Goal: Task Accomplishment & Management: Manage account settings

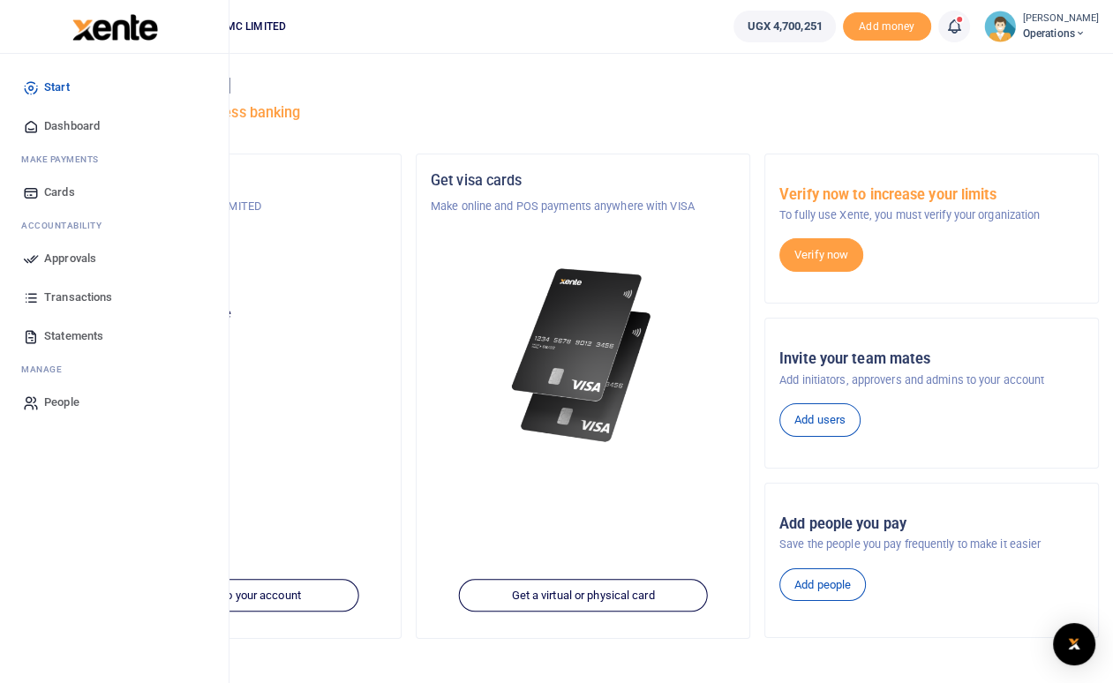
click at [92, 257] on span "Approvals" at bounding box center [70, 259] width 52 height 18
click at [82, 267] on span "Approvals" at bounding box center [70, 259] width 52 height 18
click at [84, 259] on span "Approvals" at bounding box center [70, 259] width 52 height 18
click at [94, 310] on link "Transactions" at bounding box center [114, 297] width 200 height 39
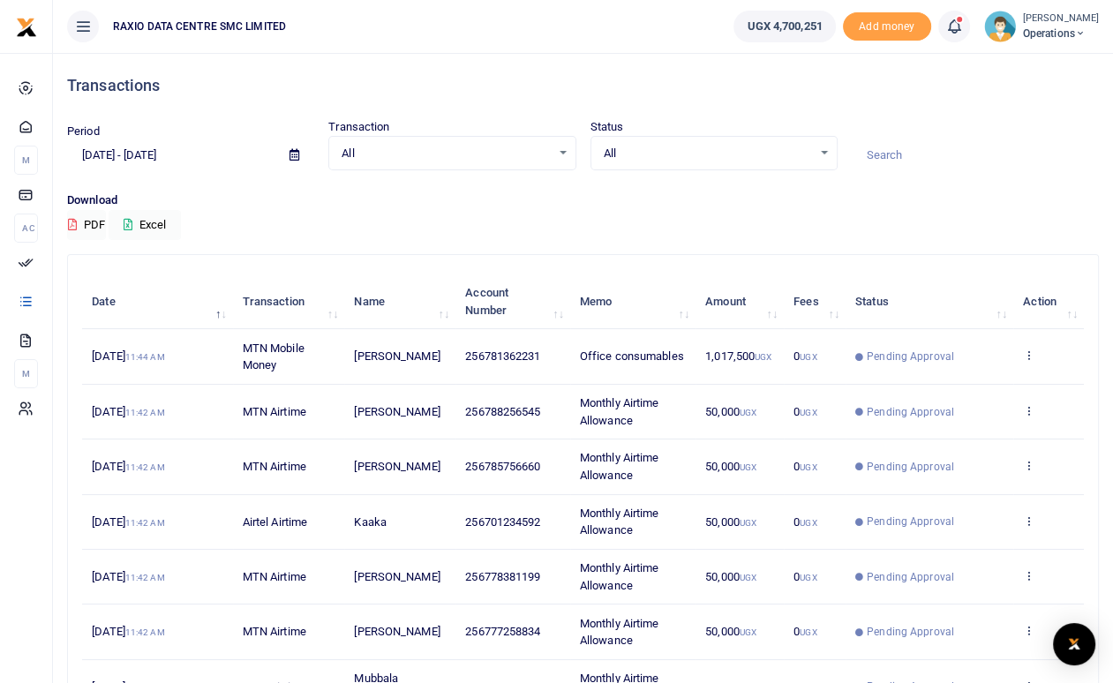
click at [966, 193] on p "Download" at bounding box center [583, 201] width 1032 height 19
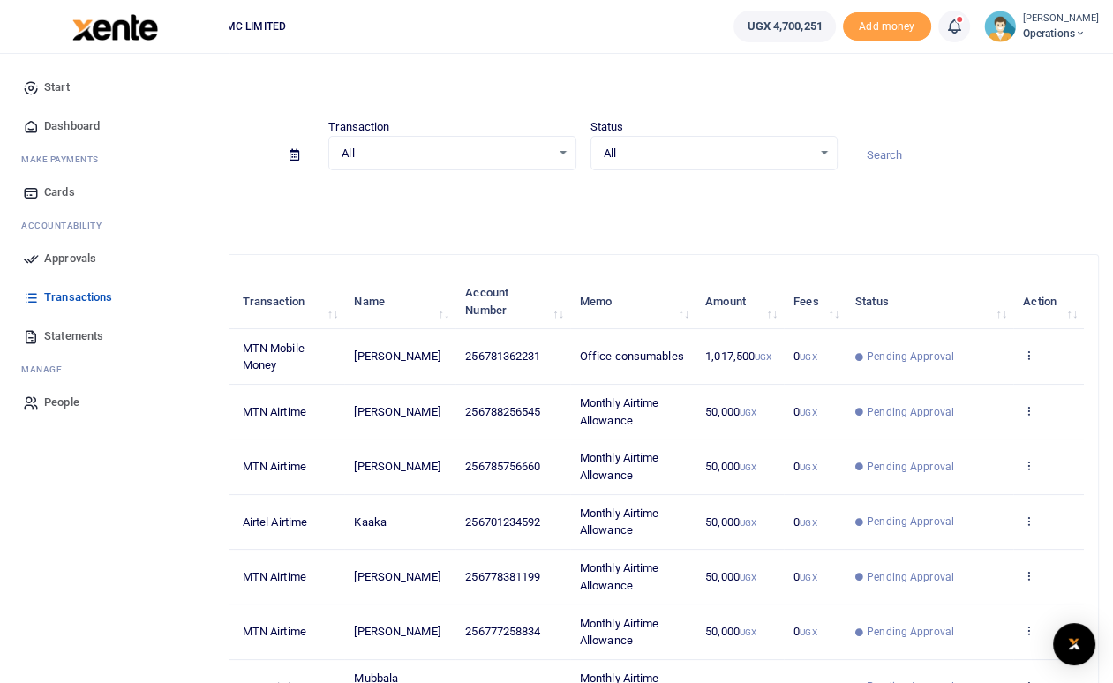
click at [80, 259] on span "Approvals" at bounding box center [70, 259] width 52 height 18
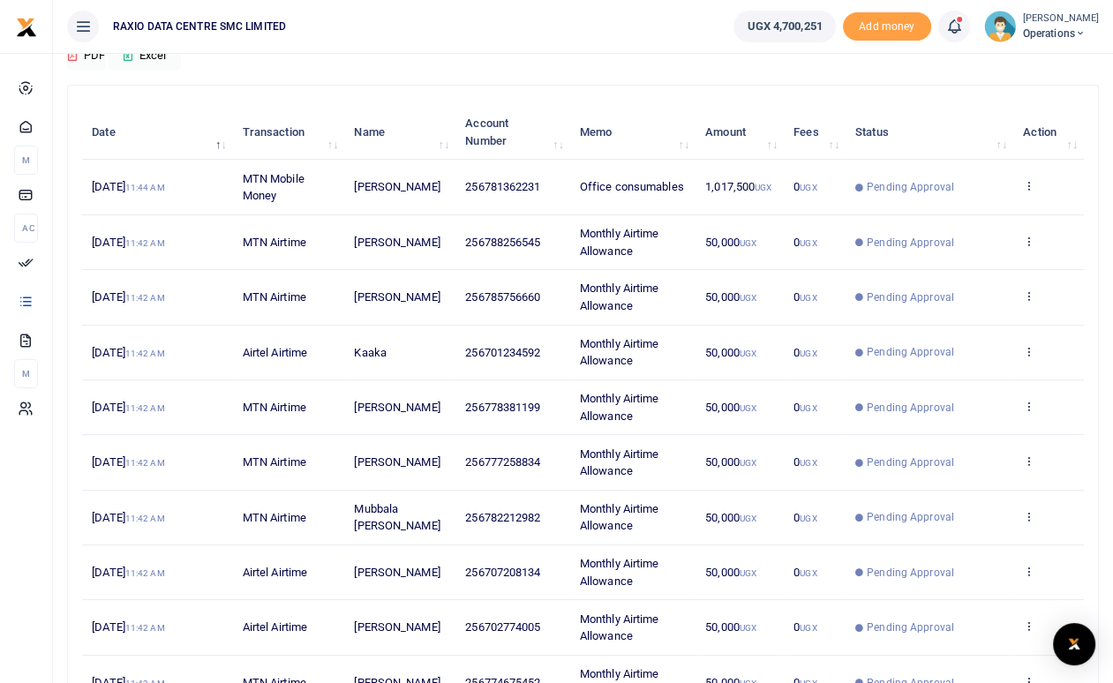
scroll to position [314, 0]
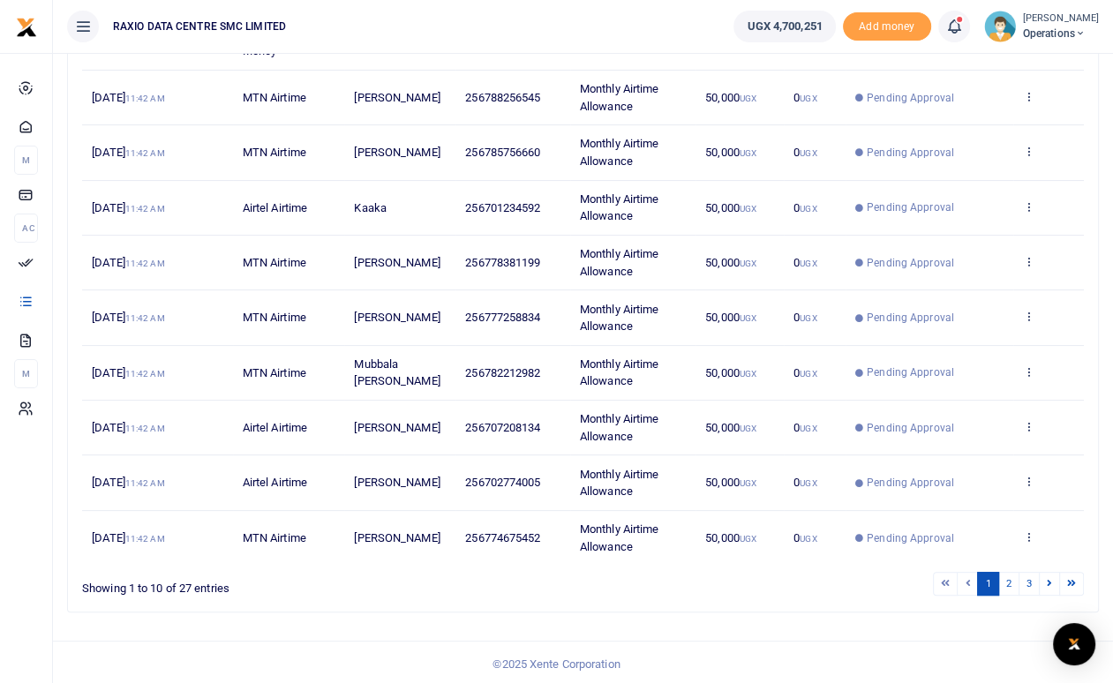
click at [879, 97] on span "Pending Approval" at bounding box center [910, 98] width 87 height 16
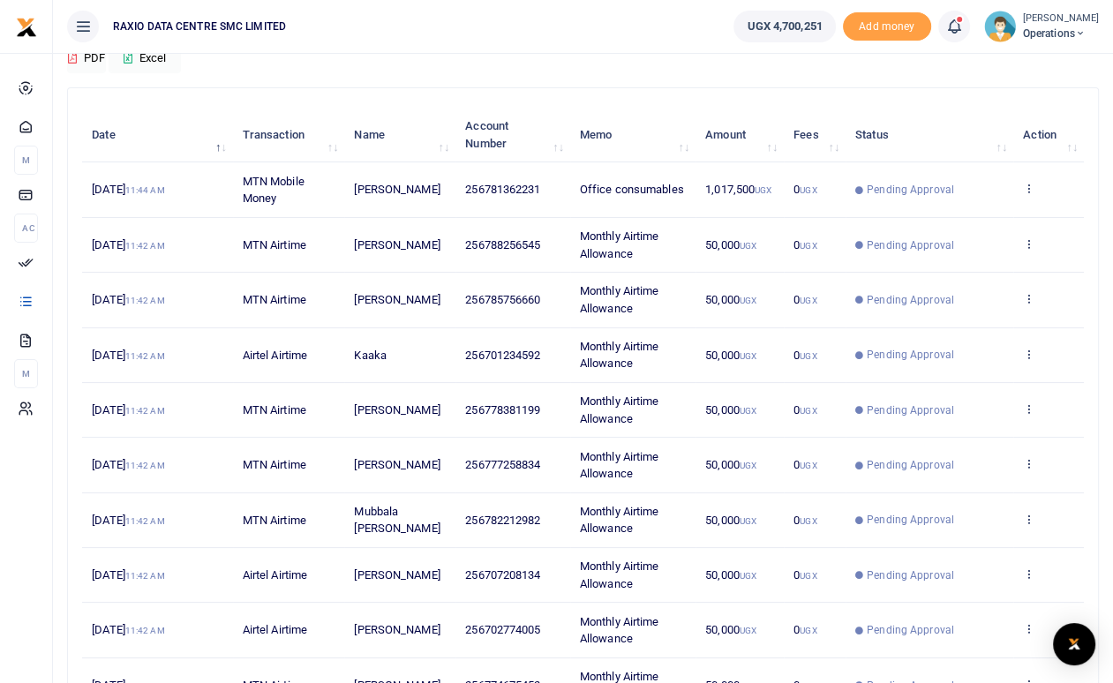
scroll to position [0, 0]
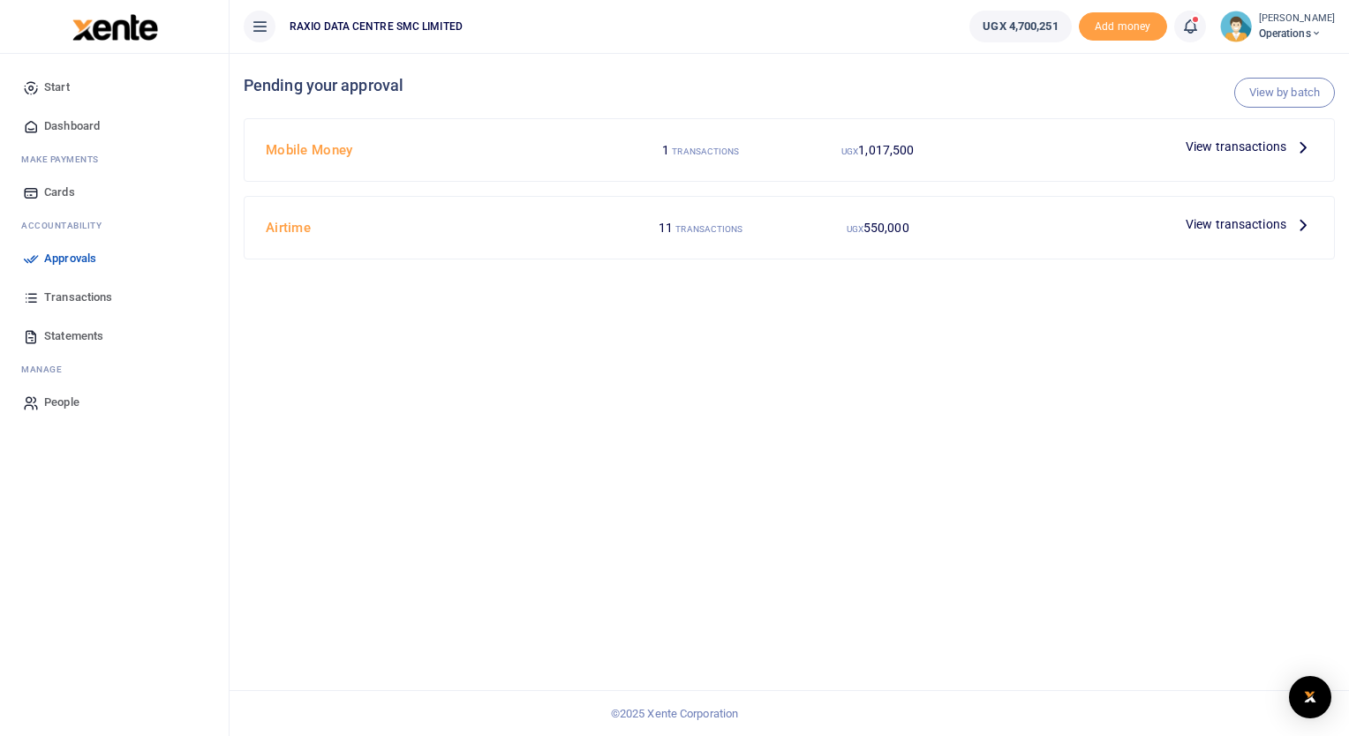
click at [1125, 226] on span "View transactions" at bounding box center [1235, 223] width 101 height 19
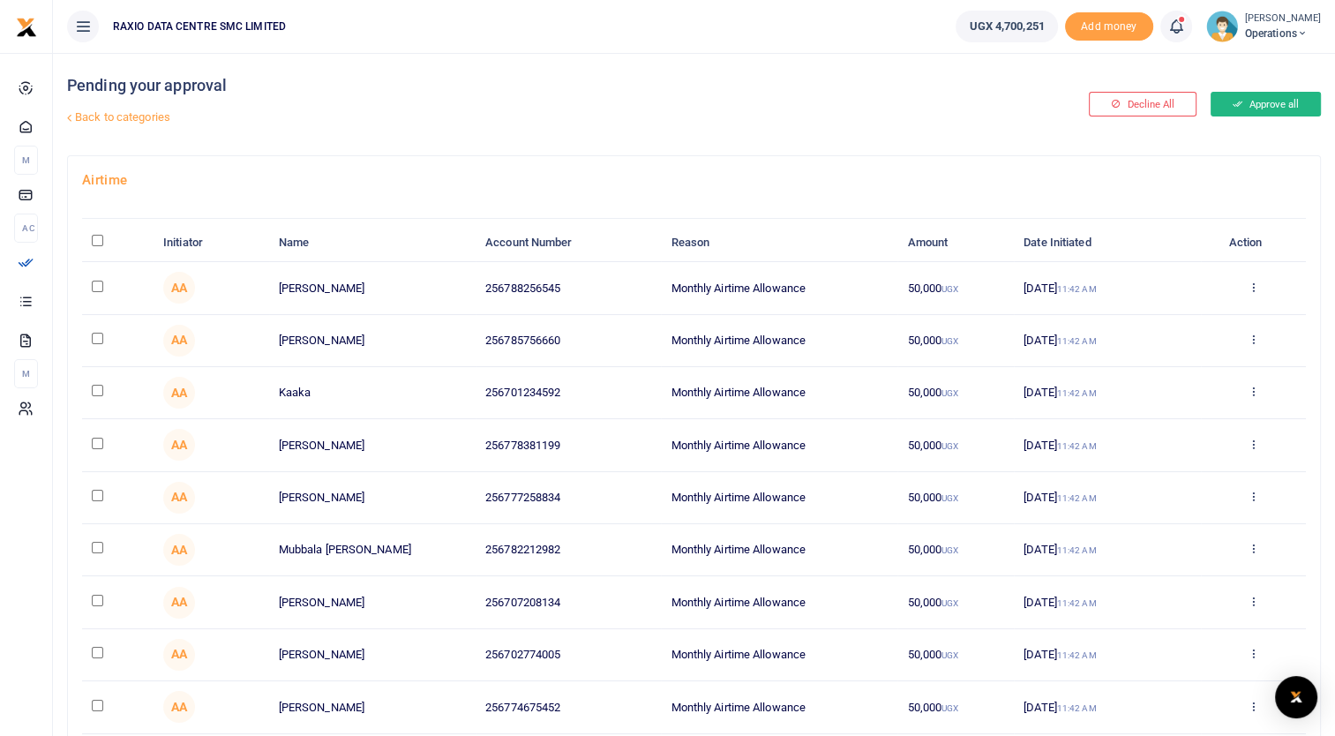
click at [1267, 105] on button "Approve all" at bounding box center [1266, 104] width 110 height 25
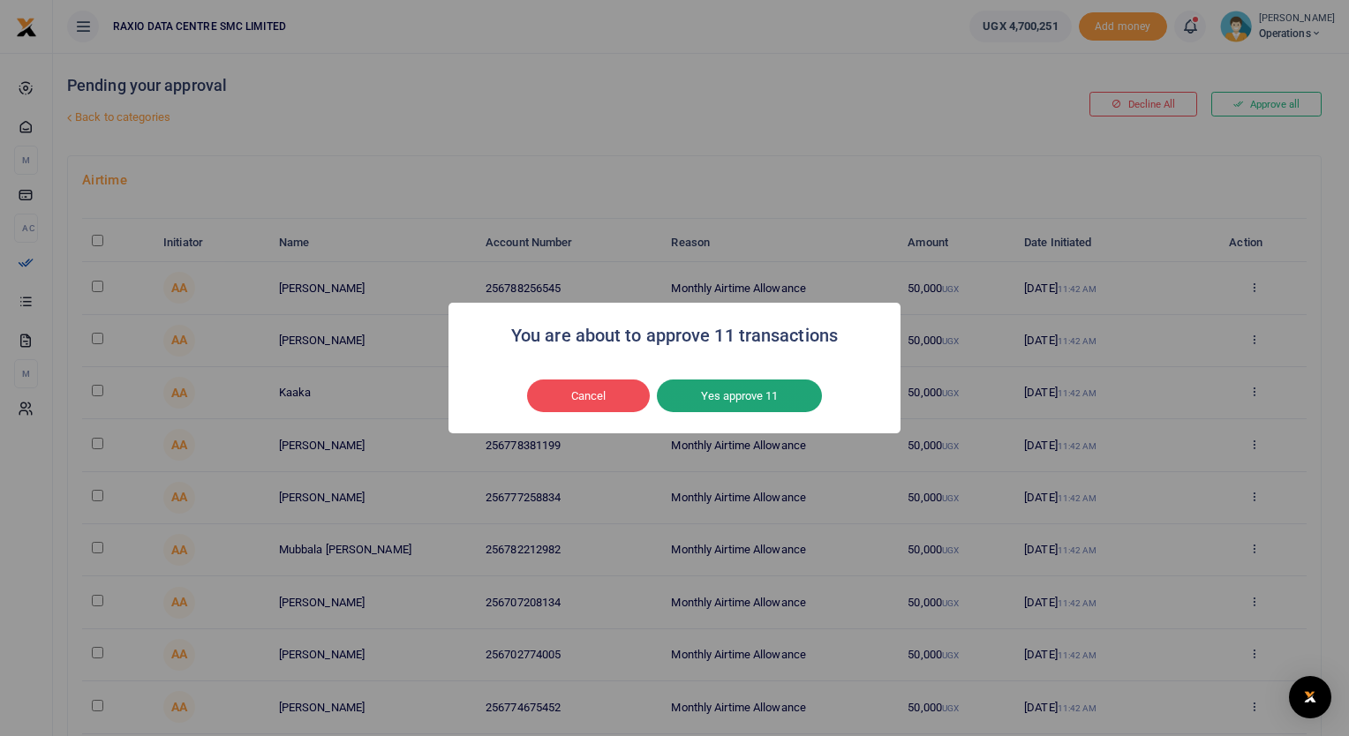
click at [771, 398] on button "Yes approve 11" at bounding box center [739, 397] width 165 height 34
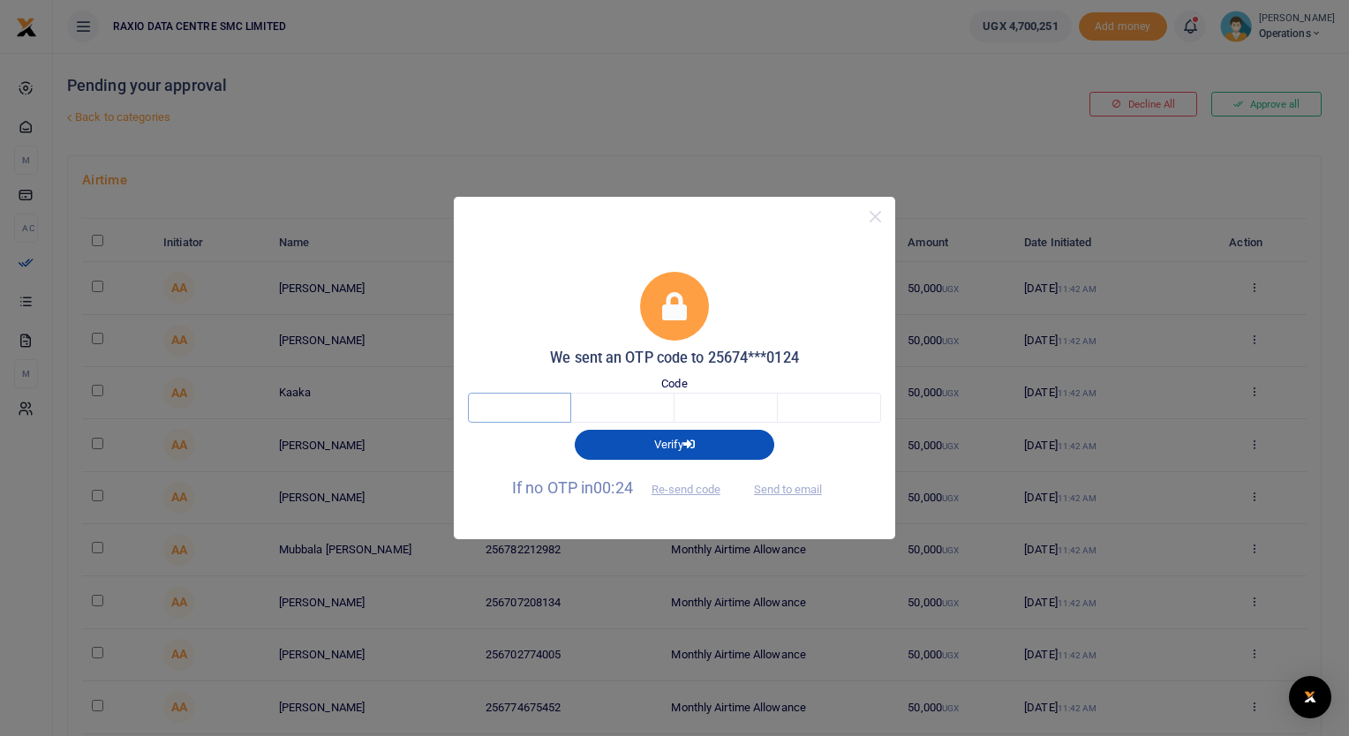
click at [545, 412] on input "text" at bounding box center [519, 408] width 103 height 30
type input "2"
type input "4"
type input "2"
type input "1"
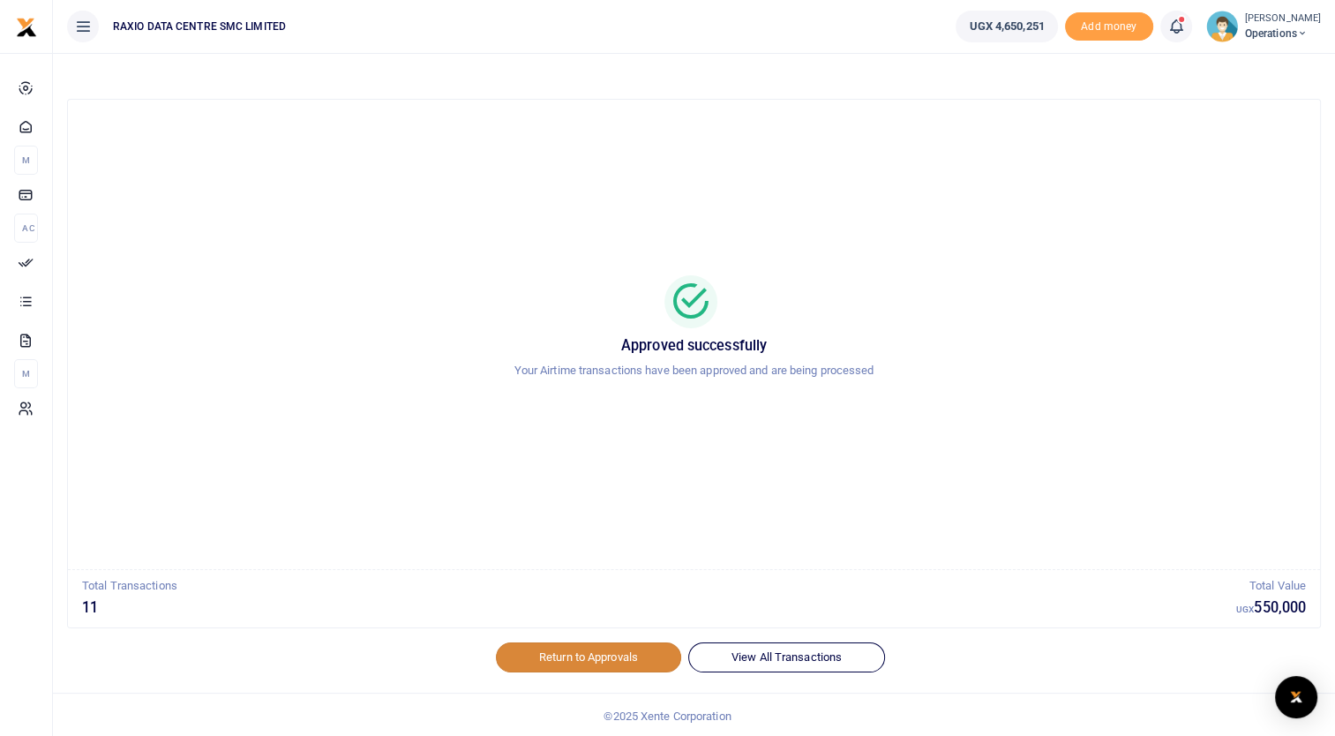
click at [598, 650] on link "Return to Approvals" at bounding box center [588, 658] width 185 height 30
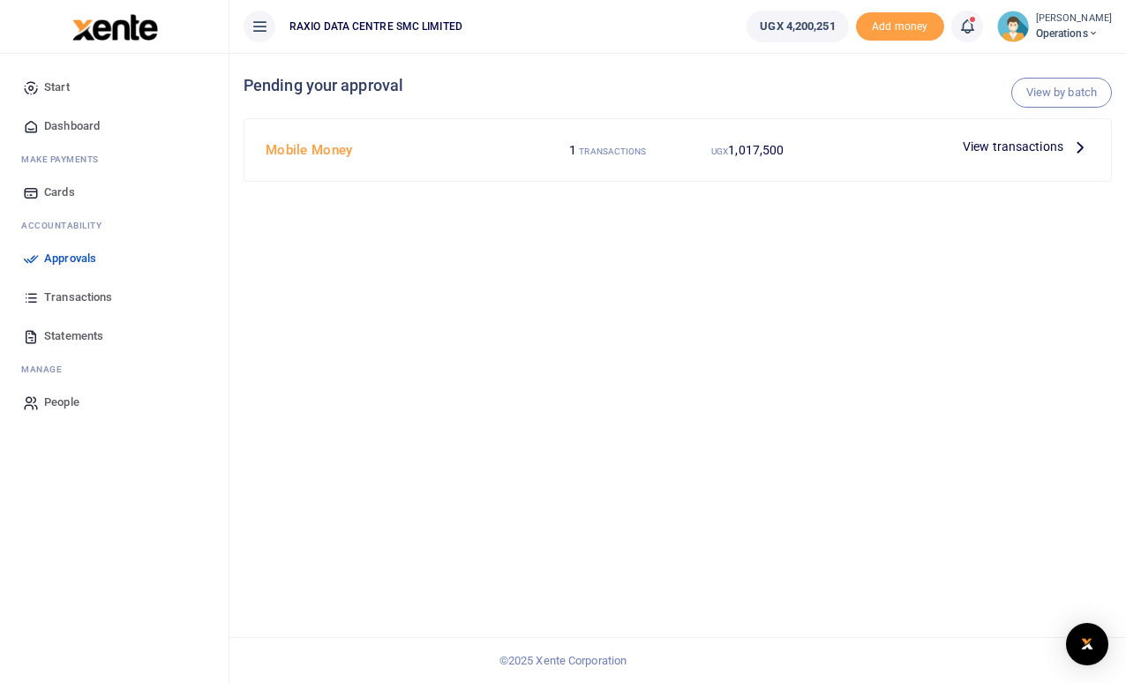
click at [1024, 154] on span "View transactions" at bounding box center [1013, 146] width 101 height 19
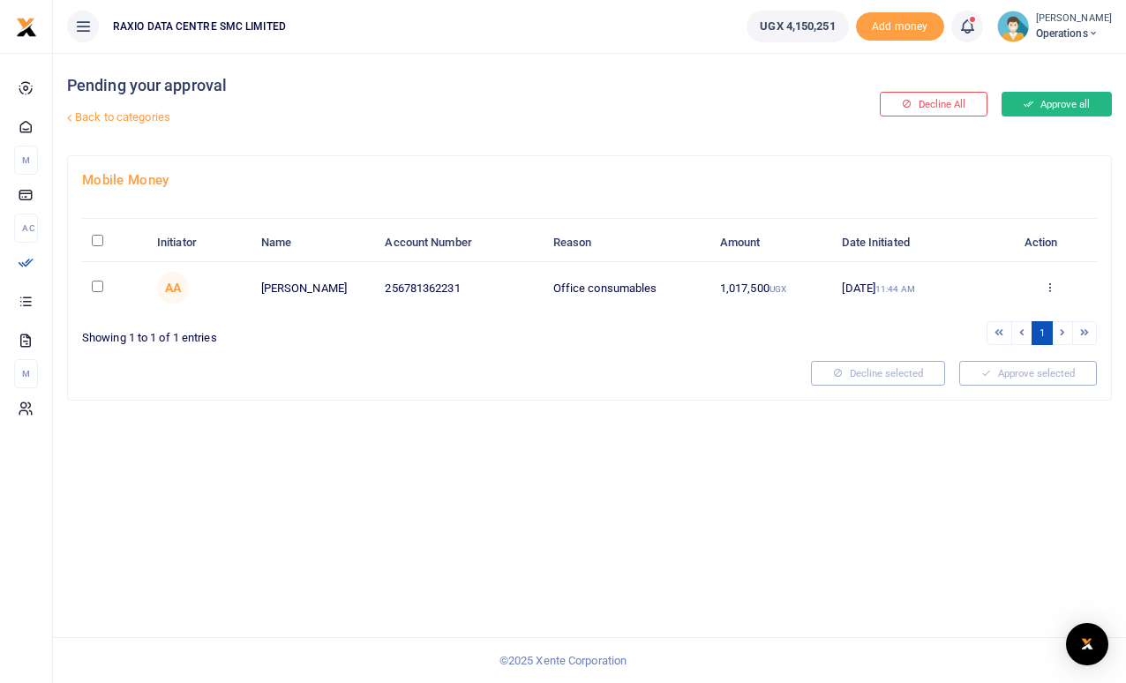
click at [1073, 113] on button "Approve all" at bounding box center [1057, 104] width 110 height 25
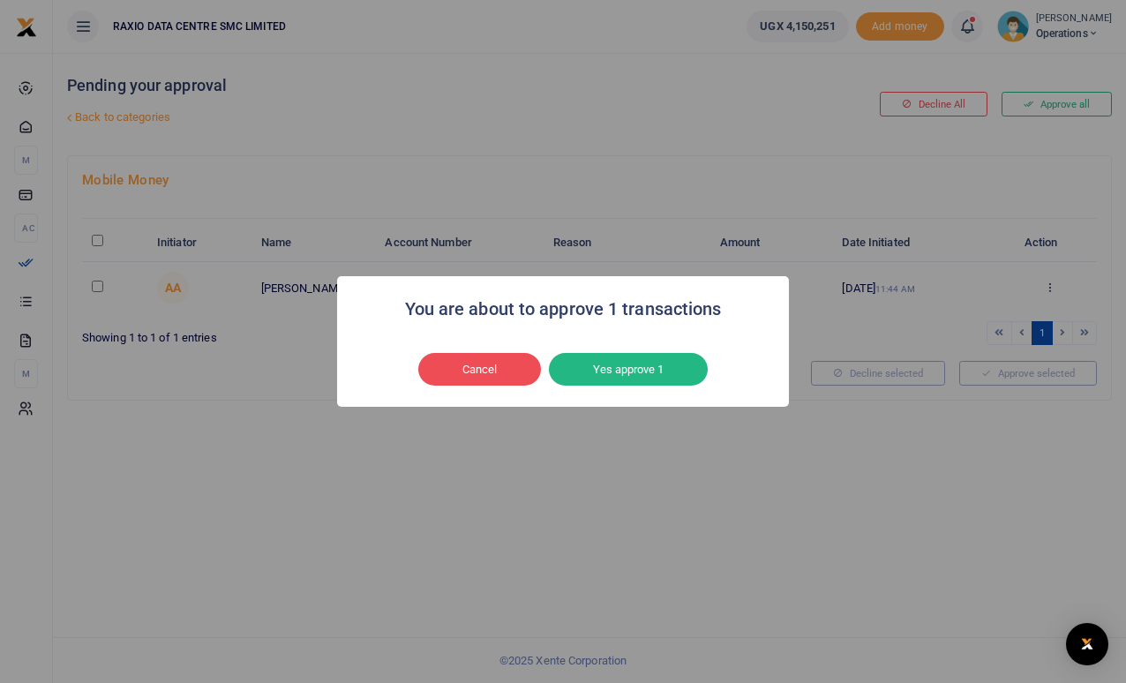
click at [617, 369] on button "Yes approve 1" at bounding box center [628, 370] width 159 height 34
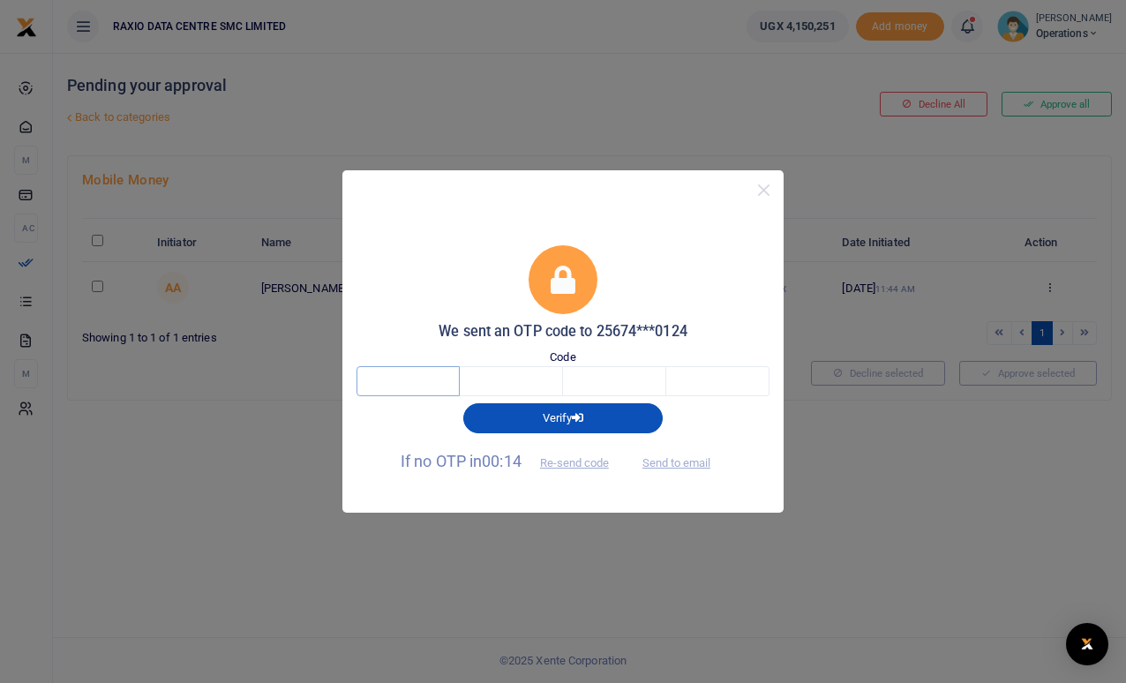
click at [399, 380] on input "text" at bounding box center [408, 381] width 103 height 30
type input "8"
type input "9"
type input "4"
type input "1"
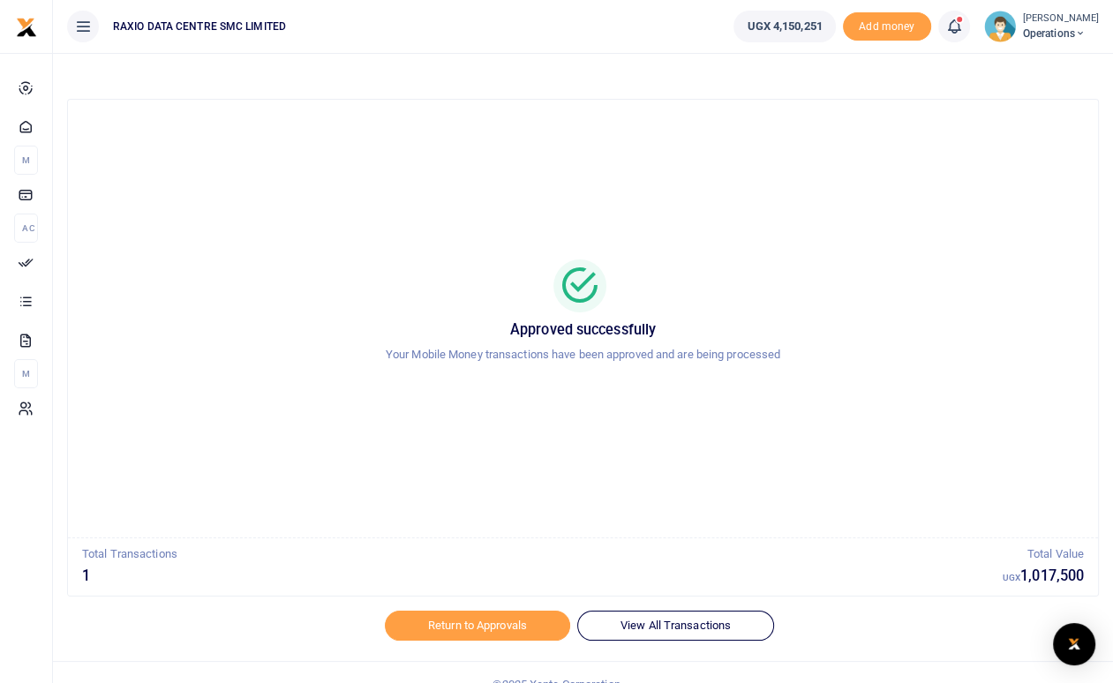
click at [458, 609] on div "Approved successfully Your Mobile Money transactions have been approved and are…" at bounding box center [583, 380] width 1046 height 563
click at [462, 626] on link "Return to Approvals" at bounding box center [477, 626] width 185 height 30
